Goal: Task Accomplishment & Management: Complete application form

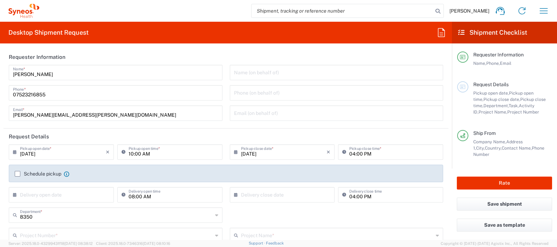
scroll to position [46, 0]
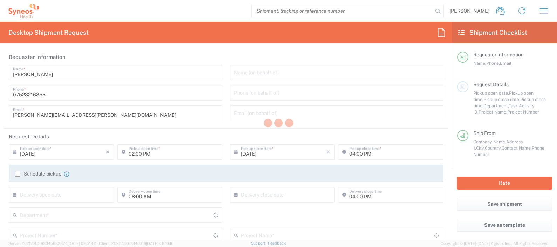
type input "[GEOGRAPHIC_DATA]"
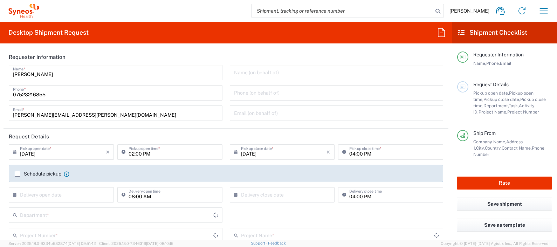
type input "8350"
type input "[GEOGRAPHIC_DATA]"
type input "Syneos Health UK Limited"
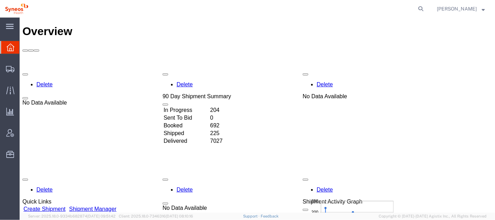
click at [426, 4] on form at bounding box center [420, 9] width 11 height 18
click at [425, 11] on icon at bounding box center [421, 9] width 10 height 10
paste input "56681513"
type input "56681513"
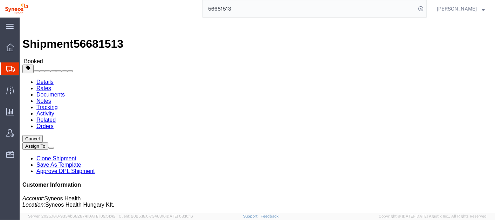
click link "Documents"
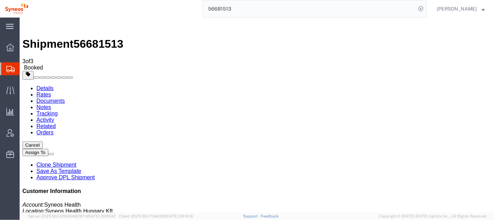
click at [46, 85] on link "Details" at bounding box center [44, 88] width 17 height 6
click link "Activity"
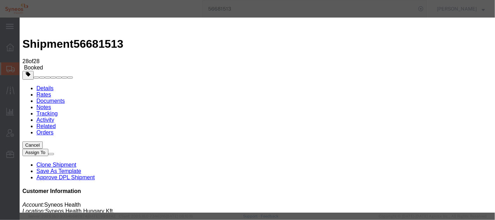
type input "[PERSON_NAME][EMAIL_ADDRESS][PERSON_NAME][DOMAIN_NAME]"
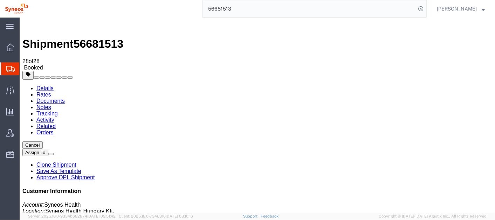
click at [44, 85] on link "Details" at bounding box center [44, 88] width 17 height 6
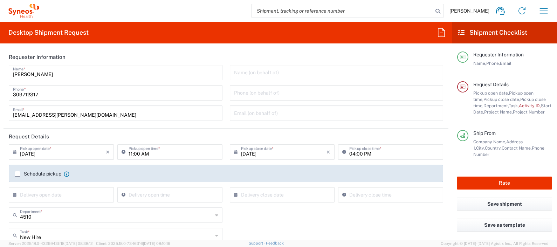
scroll to position [157, 0]
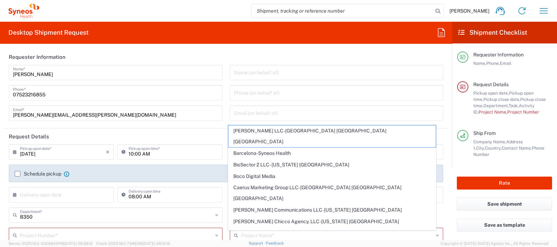
scroll to position [68, 0]
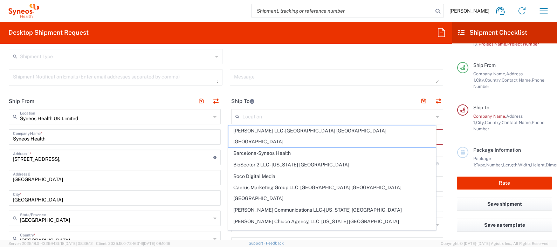
drag, startPoint x: 0, startPoint y: 0, endPoint x: 383, endPoint y: 45, distance: 385.4
click at [383, 45] on div "Desktop Shipment Request Requester Information Julie Ryan Name * 07523216855 Ph…" at bounding box center [226, 131] width 452 height 218
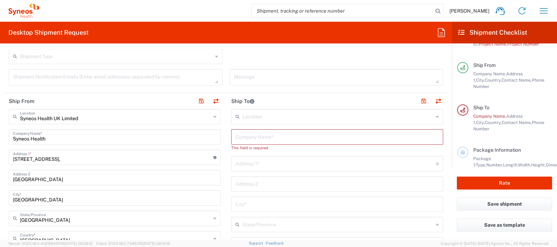
click at [264, 113] on input "text" at bounding box center [337, 116] width 191 height 12
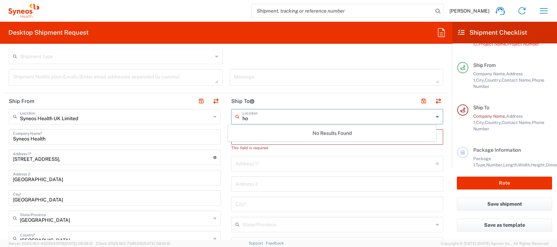
type input "h"
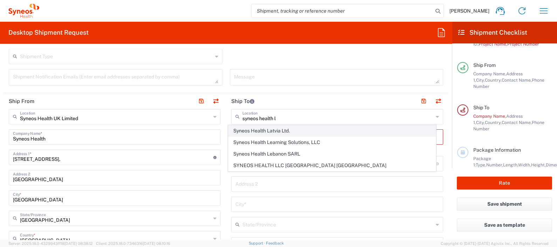
click at [270, 130] on span "Syneos Health Latvia Ltd." at bounding box center [331, 130] width 207 height 11
type input "Syneos Health Latvia Ltd."
type input "Tiraines Street 1"
type input "Marupe parish, Marupe region"
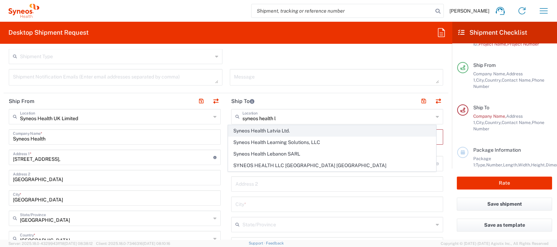
type input "Tiraine"
type input "[GEOGRAPHIC_DATA]"
type input "LV-2167"
type input "Sender/Shipper"
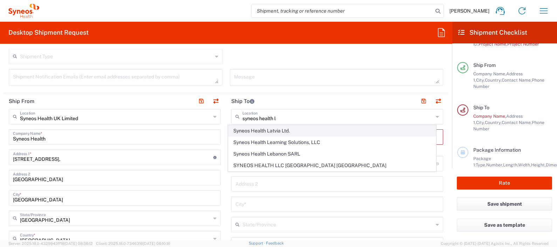
type input "Delivery Duty Paid"
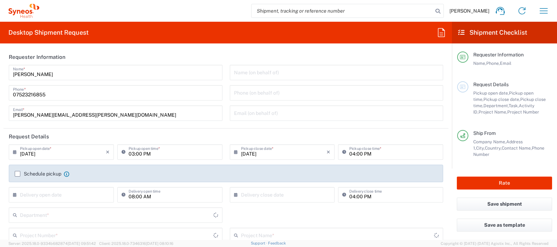
type input "[GEOGRAPHIC_DATA]"
type input "8350"
type input "[GEOGRAPHIC_DATA]"
type input "Syneos Health UK Limited"
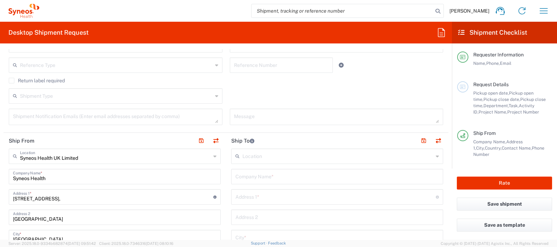
scroll to position [194, 0]
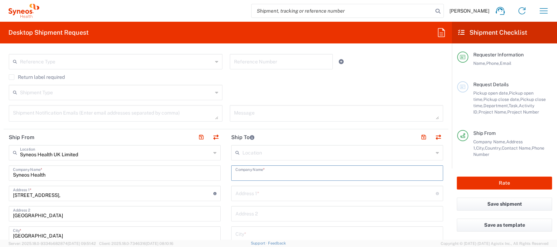
click at [259, 173] on input "text" at bounding box center [336, 172] width 203 height 12
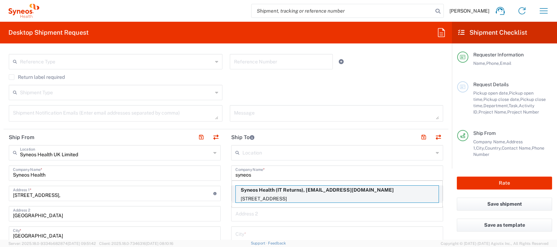
click at [261, 192] on p "Syneos Health (IT Returns), [EMAIL_ADDRESS][DOMAIN_NAME]" at bounding box center [337, 190] width 203 height 9
type input "Syneos Health"
type input "[STREET_ADDRESS],"
type input "[GEOGRAPHIC_DATA]"
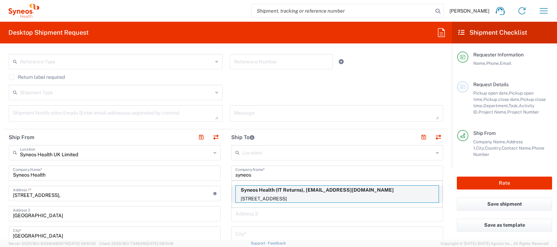
type input "[GEOGRAPHIC_DATA]"
type input "GU14 7BF"
type input "IT Returns"
type input "07523216855"
type input "[EMAIL_ADDRESS][DOMAIN_NAME]"
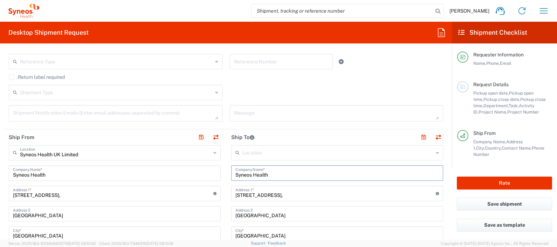
type input "[GEOGRAPHIC_DATA]"
click at [523, 205] on button "Save shipment" at bounding box center [504, 203] width 95 height 13
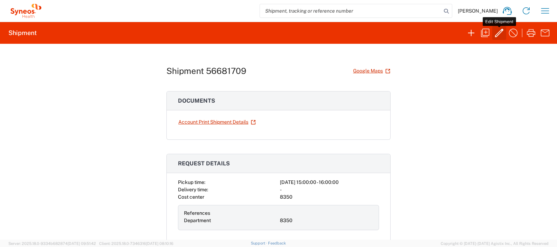
click at [498, 33] on icon "button" at bounding box center [498, 32] width 11 height 11
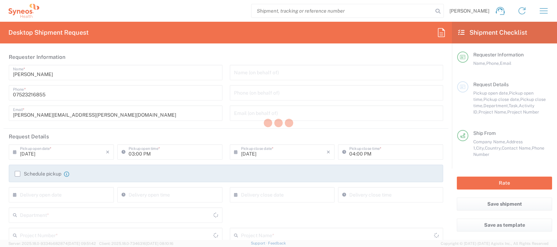
type input "8350"
type input "[GEOGRAPHIC_DATA]"
type input "Your Packaging"
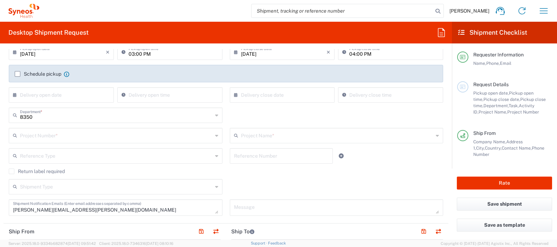
scroll to position [102, 0]
click at [489, 203] on button "Save shipment" at bounding box center [504, 203] width 95 height 13
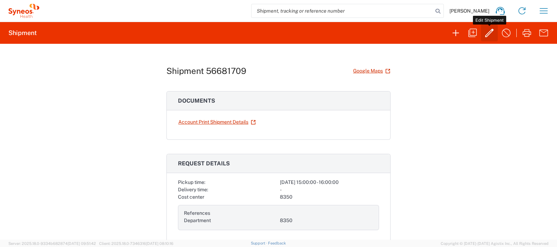
click at [488, 27] on icon "button" at bounding box center [489, 32] width 11 height 11
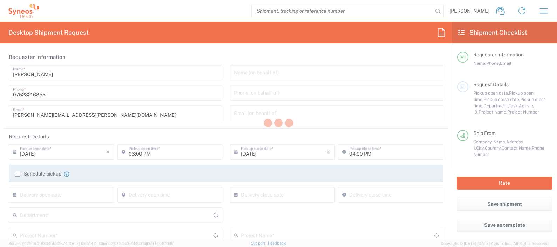
type input "[GEOGRAPHIC_DATA]"
type input "Your Packaging"
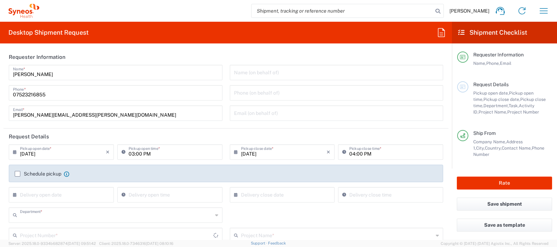
type input "8350"
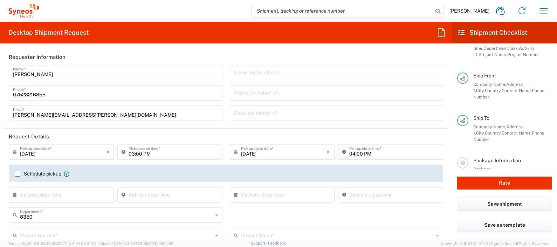
scroll to position [58, 0]
click at [541, 9] on icon "button" at bounding box center [543, 10] width 11 height 11
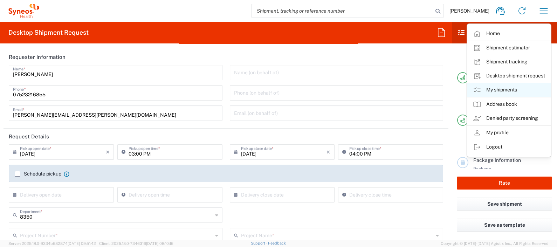
click at [508, 89] on link "My shipments" at bounding box center [508, 90] width 83 height 14
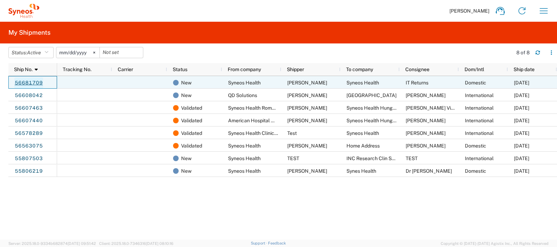
click at [38, 82] on link "56681709" at bounding box center [28, 82] width 29 height 11
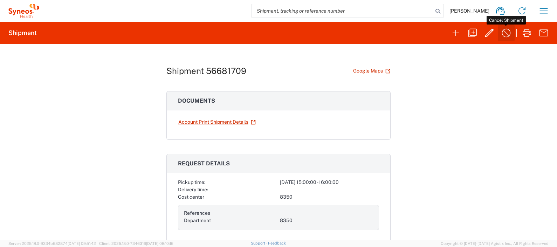
click at [501, 31] on icon "button" at bounding box center [505, 32] width 11 height 11
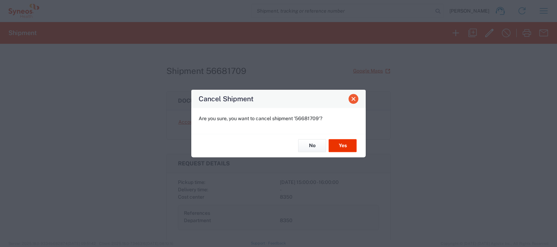
click at [355, 102] on button "Close" at bounding box center [353, 99] width 10 height 10
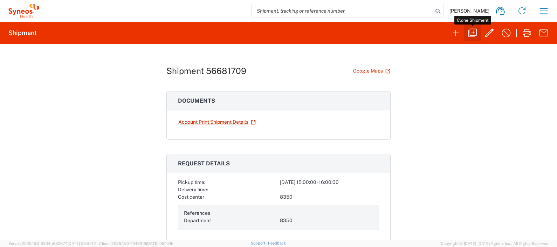
click at [470, 32] on icon "button" at bounding box center [472, 32] width 11 height 11
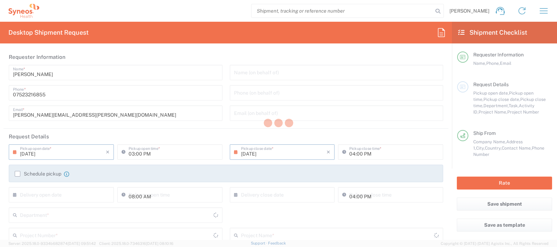
type input "[GEOGRAPHIC_DATA]"
type input "Your Packaging"
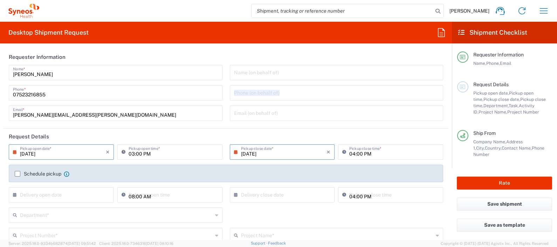
drag, startPoint x: 443, startPoint y: 96, endPoint x: 442, endPoint y: 112, distance: 15.8
click at [442, 112] on form "Requester Information [PERSON_NAME] Name * [PHONE_NUMBER] Phone * [PERSON_NAME]…" at bounding box center [226, 144] width 452 height 190
